Goal: Navigation & Orientation: Understand site structure

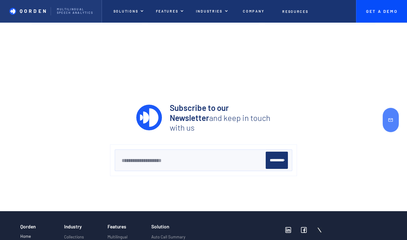
scroll to position [2216, 0]
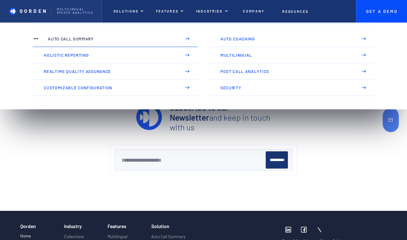
click at [148, 41] on p "Auto Call Summary" at bounding box center [112, 38] width 128 height 5
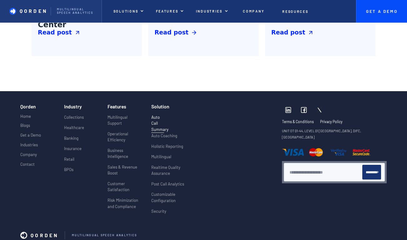
scroll to position [1023, 0]
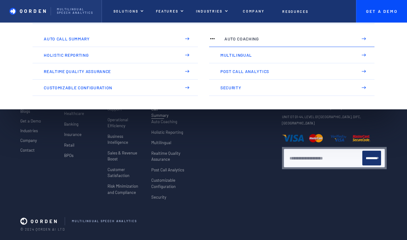
click at [237, 44] on link "Auto Coaching" at bounding box center [292, 39] width 166 height 16
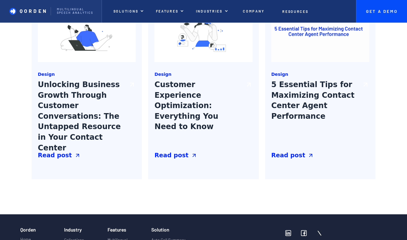
scroll to position [883, 0]
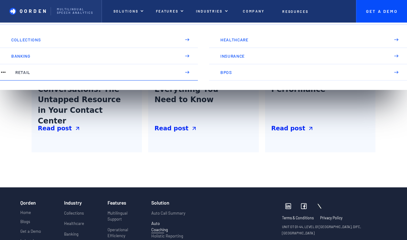
click at [110, 72] on p "Retail" at bounding box center [95, 72] width 161 height 5
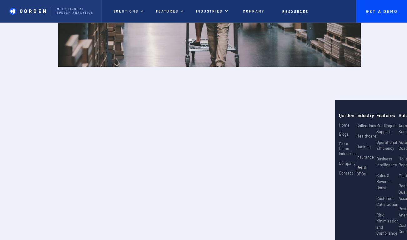
scroll to position [862, 0]
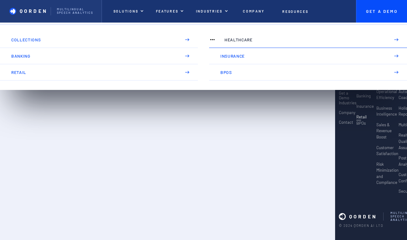
click at [237, 44] on link "Healthcare" at bounding box center [308, 40] width 198 height 16
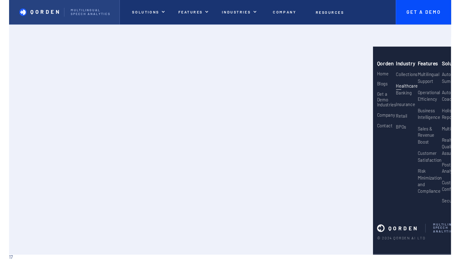
scroll to position [818, 0]
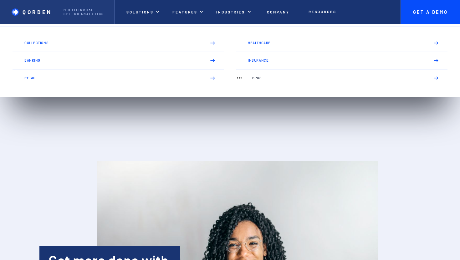
click at [243, 72] on link "BPOs" at bounding box center [342, 78] width 212 height 18
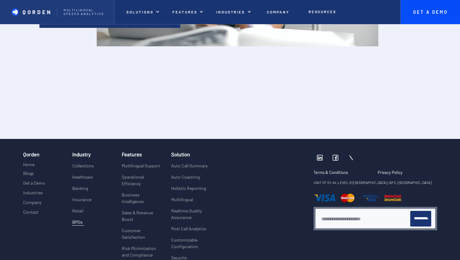
scroll to position [1188, 0]
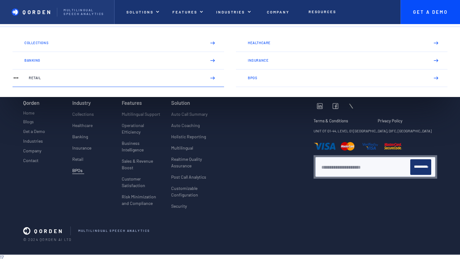
click at [172, 79] on p "Retail" at bounding box center [115, 78] width 172 height 4
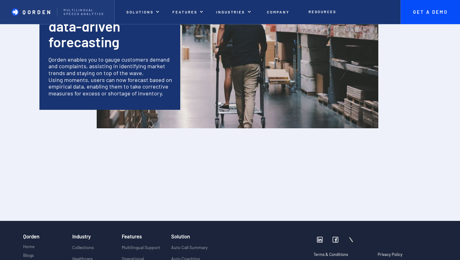
scroll to position [1178, 0]
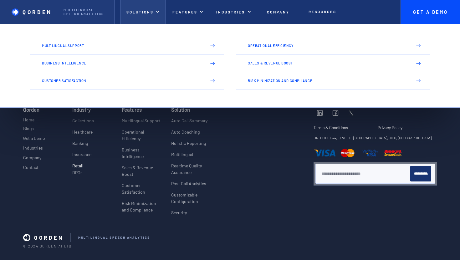
click at [133, 13] on p "Solutions" at bounding box center [139, 12] width 27 height 4
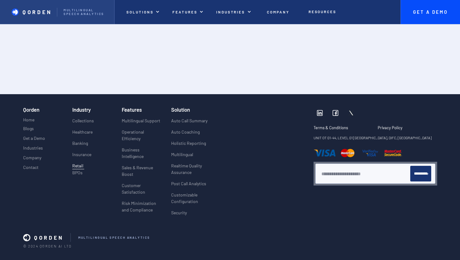
click at [48, 19] on link "Qorden Multilingual Speech analytics" at bounding box center [57, 12] width 115 height 24
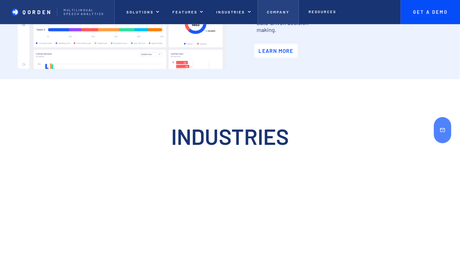
scroll to position [1704, 0]
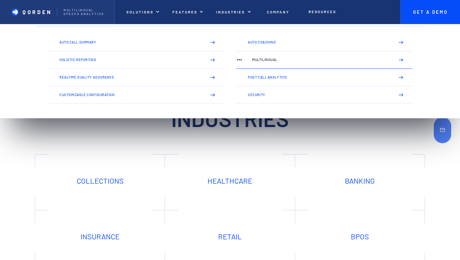
click at [277, 61] on p "Multilingual" at bounding box center [320, 60] width 137 height 4
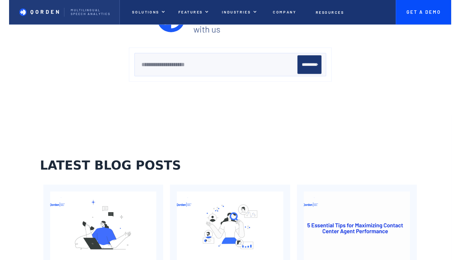
scroll to position [559, 0]
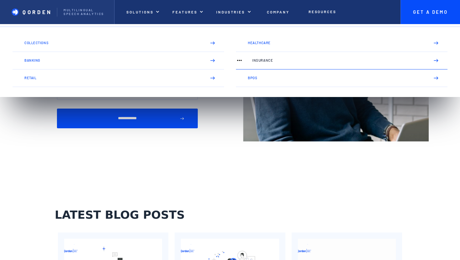
click at [264, 58] on link "Insurance" at bounding box center [342, 61] width 212 height 18
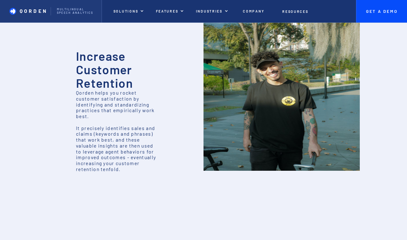
scroll to position [25, 0]
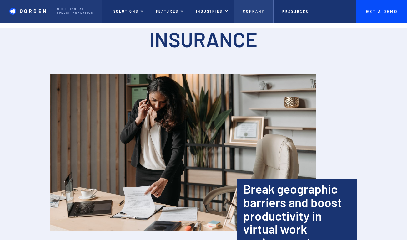
click at [255, 12] on p "Company" at bounding box center [254, 11] width 22 height 4
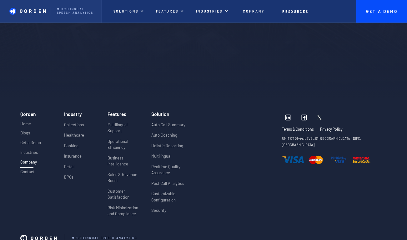
scroll to position [1470, 0]
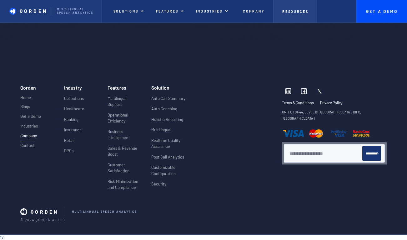
click at [305, 18] on link "Resources" at bounding box center [296, 11] width 44 height 23
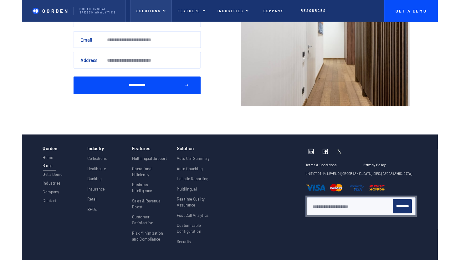
scroll to position [1445, 0]
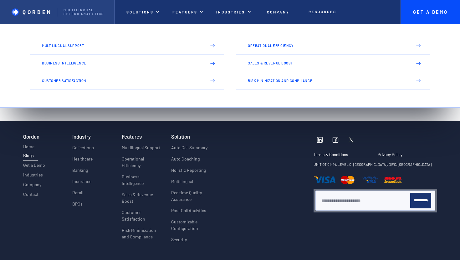
click at [35, 17] on link "QORDEN Multilingual Speech analytics" at bounding box center [57, 12] width 115 height 24
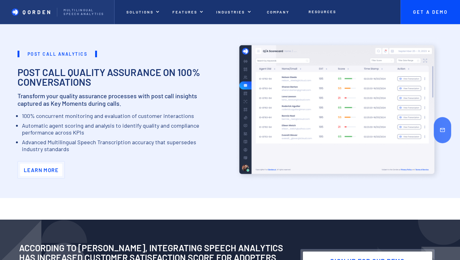
scroll to position [634, 0]
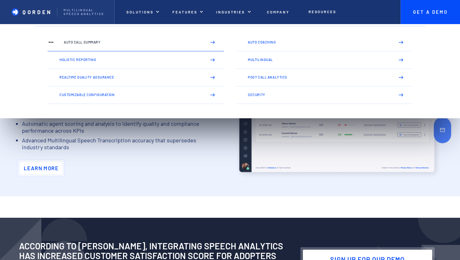
click at [156, 43] on p "Auto Call Summary" at bounding box center [132, 42] width 137 height 4
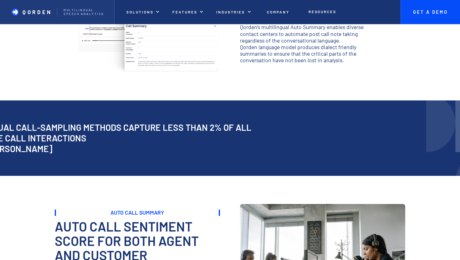
scroll to position [176, 0]
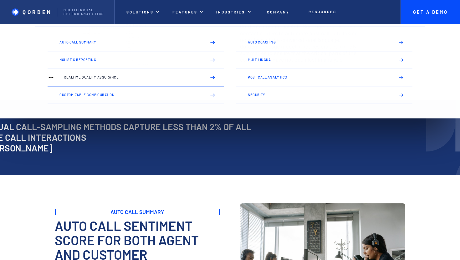
click at [181, 84] on link "Realtime Quality Assurance" at bounding box center [136, 78] width 176 height 18
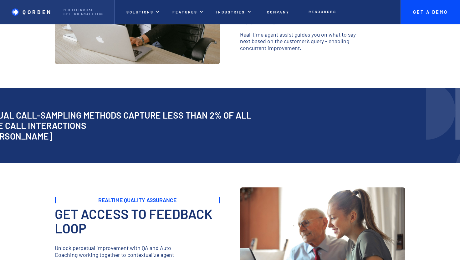
scroll to position [151, 0]
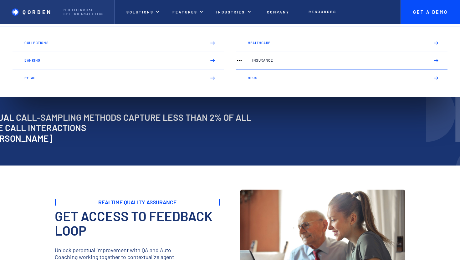
click at [253, 58] on link "Insurance" at bounding box center [342, 61] width 212 height 18
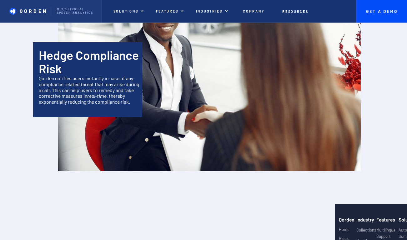
scroll to position [865, 0]
